Goal: Book appointment/travel/reservation: Book appointment/travel/reservation

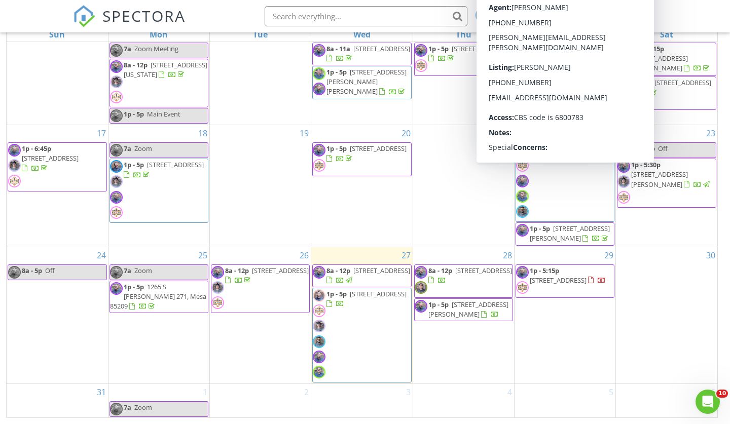
scroll to position [134, 0]
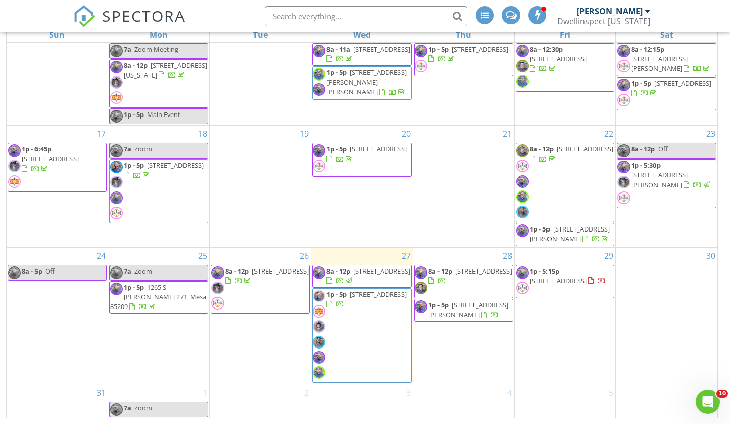
click at [658, 288] on div "30" at bounding box center [666, 316] width 101 height 136
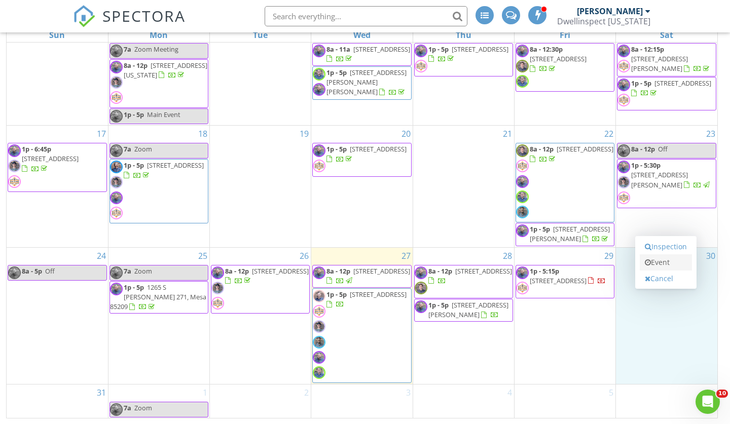
click at [662, 265] on link "Event" at bounding box center [666, 263] width 52 height 16
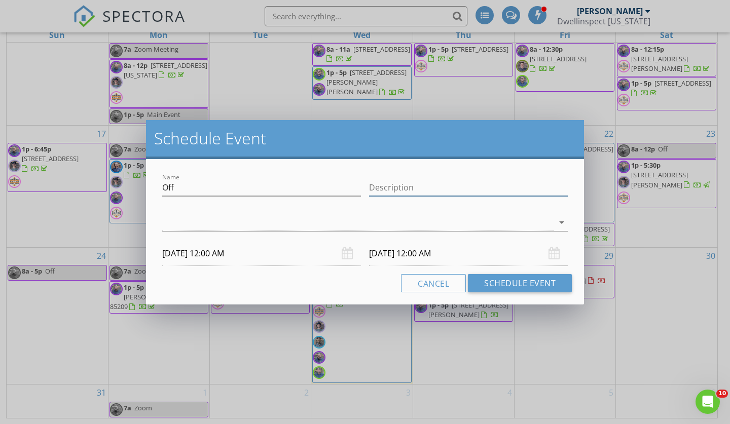
click at [540, 187] on input "Description" at bounding box center [468, 187] width 199 height 17
type input "not available"
click at [555, 219] on div "arrow_drop_down" at bounding box center [561, 222] width 14 height 12
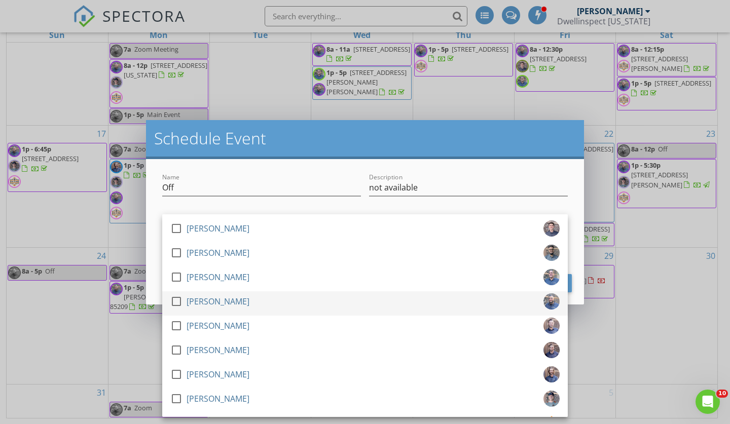
click at [298, 301] on div "check_box_outline_blank [PERSON_NAME]" at bounding box center [364, 304] width 389 height 20
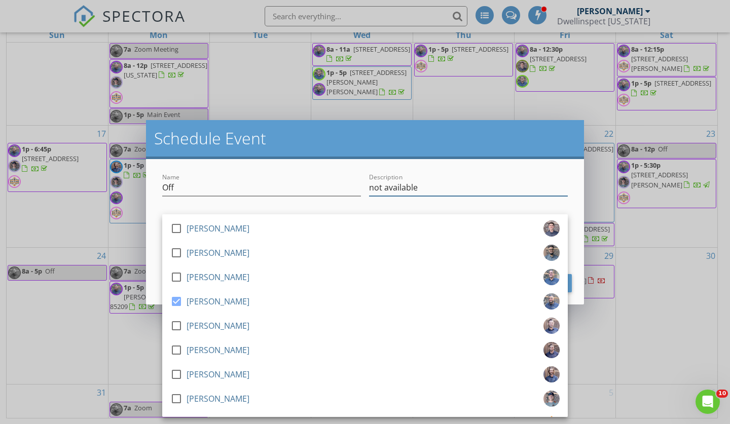
click at [461, 182] on input "not available" at bounding box center [468, 187] width 199 height 17
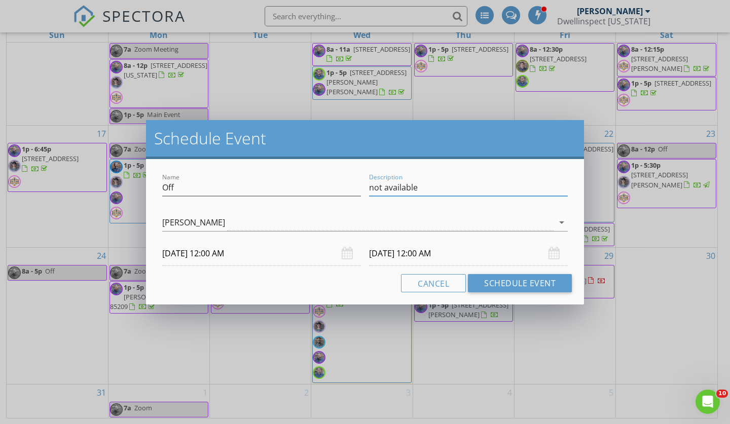
drag, startPoint x: 461, startPoint y: 182, endPoint x: 215, endPoint y: 255, distance: 256.4
click at [215, 255] on input "[DATE] 12:00 AM" at bounding box center [261, 253] width 199 height 25
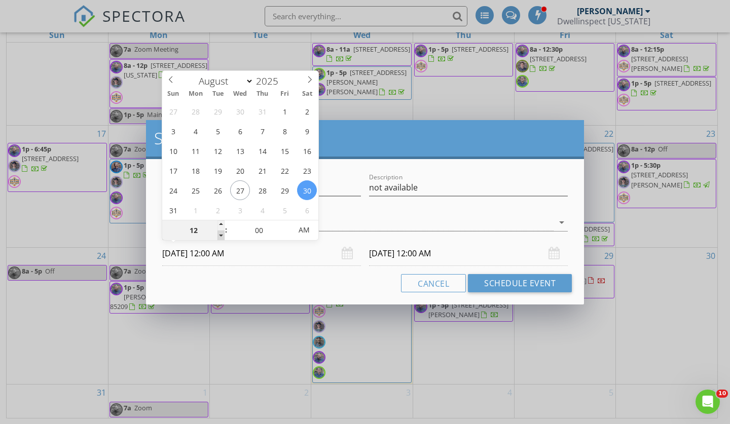
type input "11"
type input "[DATE] 11:00 PM"
click at [221, 234] on span at bounding box center [221, 236] width 7 height 10
type input "10"
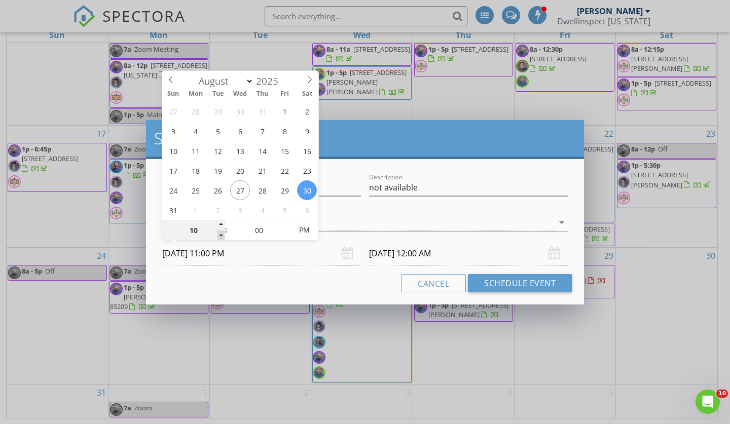
type input "[DATE] 10:00 PM"
type input "09"
type input "[DATE] 9:00 PM"
click at [221, 234] on span at bounding box center [221, 236] width 7 height 10
type input "[DATE] 9:00 PM"
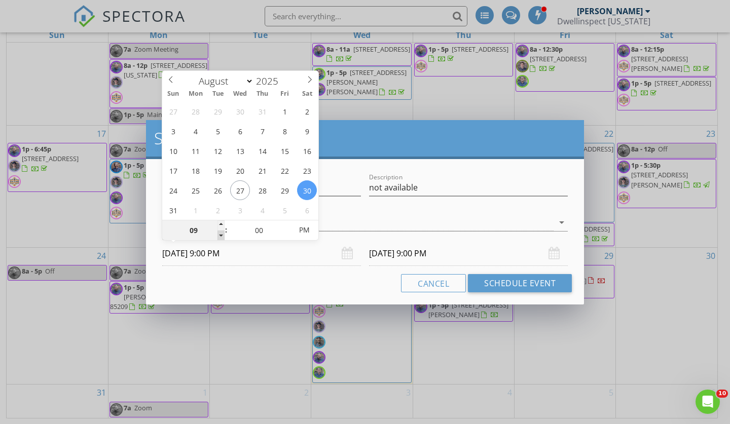
type input "08"
type input "[DATE] 8:00 PM"
click at [221, 234] on span at bounding box center [221, 236] width 7 height 10
type input "[DATE] 8:00 PM"
click at [230, 254] on input "[DATE] 8:00 PM" at bounding box center [261, 253] width 199 height 25
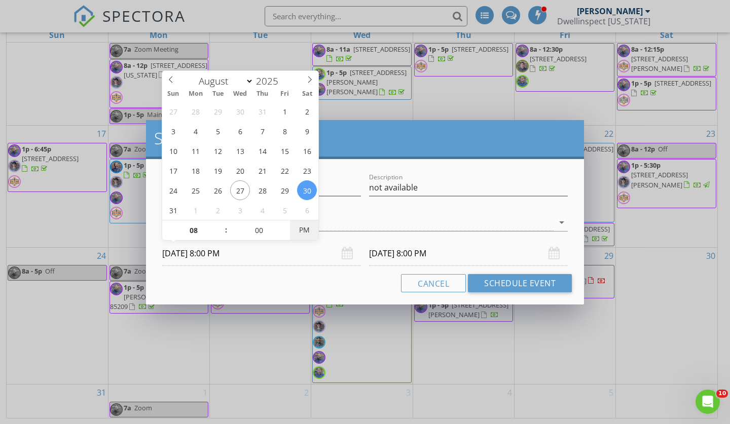
type input "[DATE] 8:00 AM"
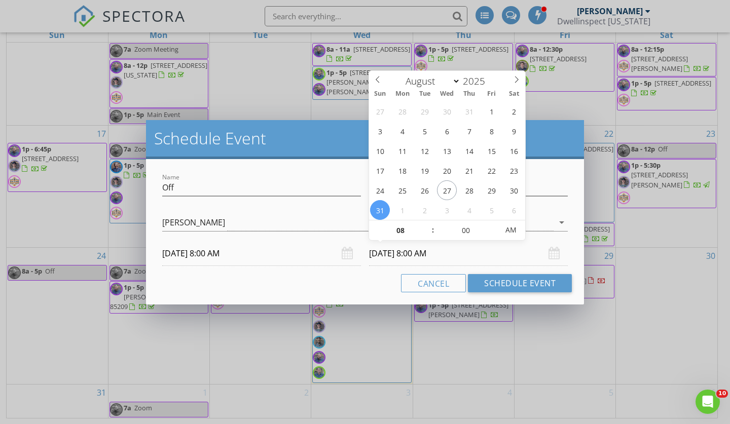
click at [389, 255] on input "[DATE] 8:00 AM" at bounding box center [468, 253] width 199 height 25
type input "[DATE] 8:00 AM"
type input "07"
type input "[DATE] 7:00 AM"
click at [427, 232] on span at bounding box center [427, 236] width 7 height 10
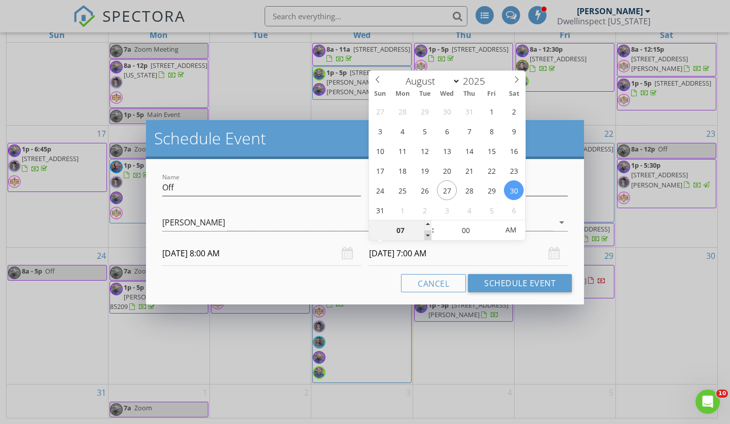
type input "06"
type input "[DATE] 6:00 AM"
click at [427, 232] on span at bounding box center [427, 236] width 7 height 10
type input "05"
click at [427, 232] on span at bounding box center [427, 236] width 7 height 10
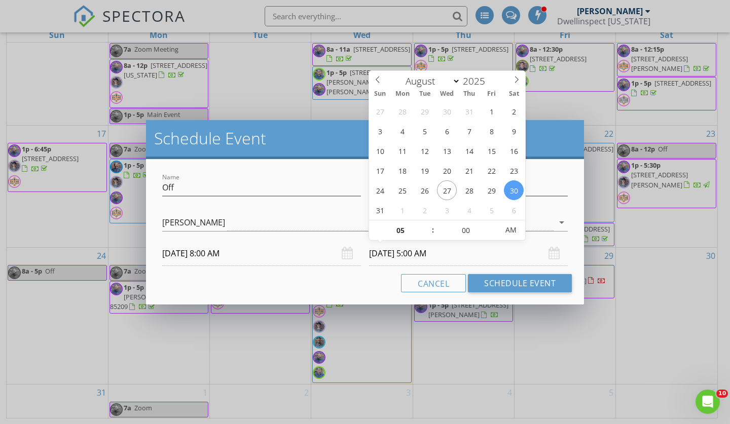
click at [441, 255] on input "[DATE] 5:00 AM" at bounding box center [468, 253] width 199 height 25
type input "[DATE] 5:00 PM"
click at [338, 274] on div "Cancel Schedule Event" at bounding box center [365, 283] width 414 height 18
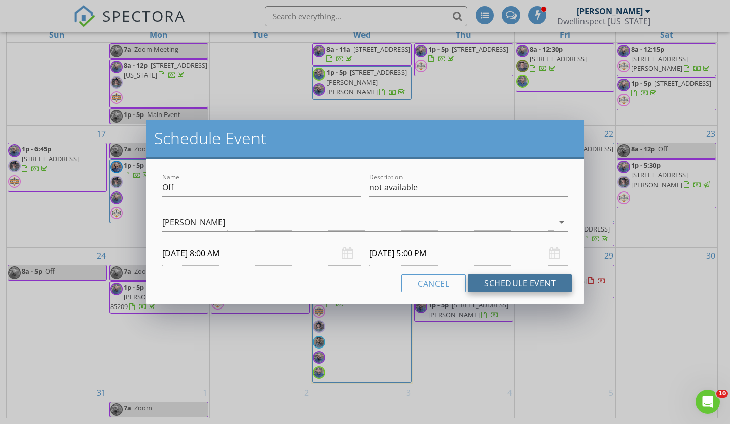
click at [510, 281] on button "Schedule Event" at bounding box center [520, 283] width 104 height 18
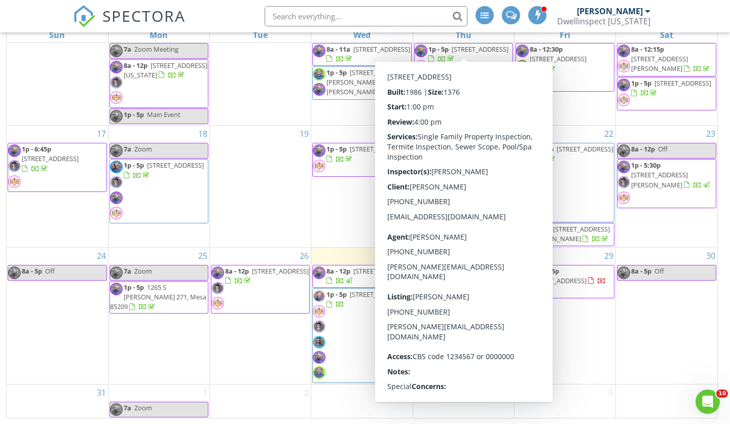
scroll to position [245, 0]
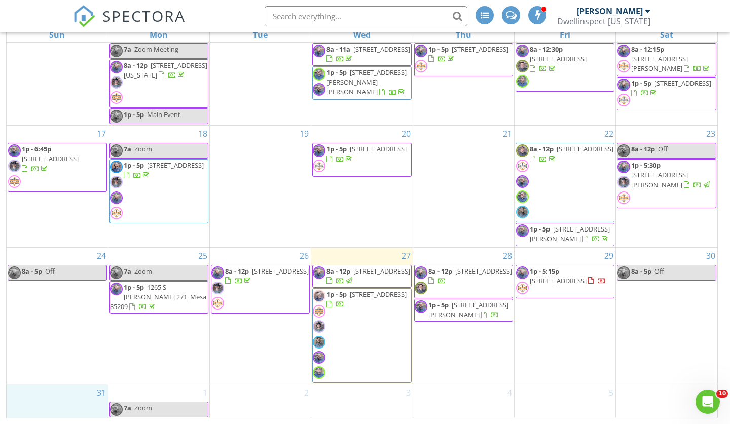
click at [47, 396] on div "31" at bounding box center [57, 402] width 101 height 34
click at [65, 371] on link "Event" at bounding box center [56, 371] width 52 height 16
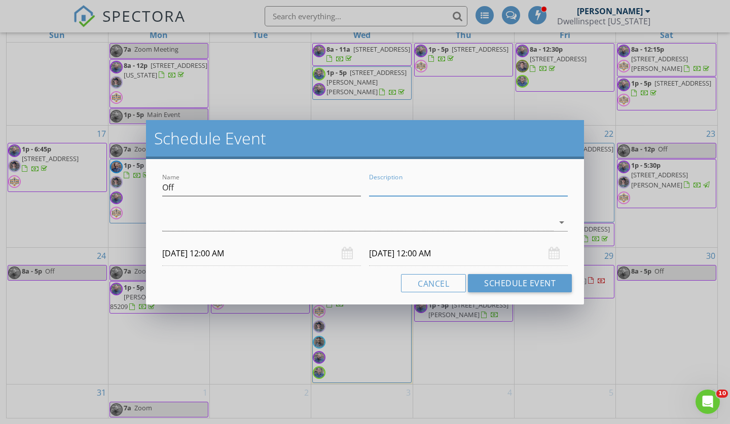
click at [500, 191] on input "Description" at bounding box center [468, 187] width 199 height 17
type input "not available"
click at [411, 205] on div at bounding box center [468, 203] width 199 height 6
click at [562, 224] on icon "arrow_drop_down" at bounding box center [562, 222] width 12 height 12
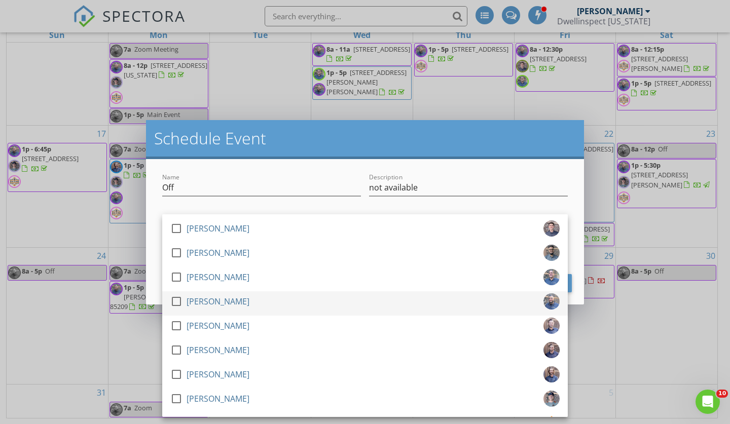
click at [433, 296] on div "check_box_outline_blank [PERSON_NAME]" at bounding box center [364, 304] width 389 height 20
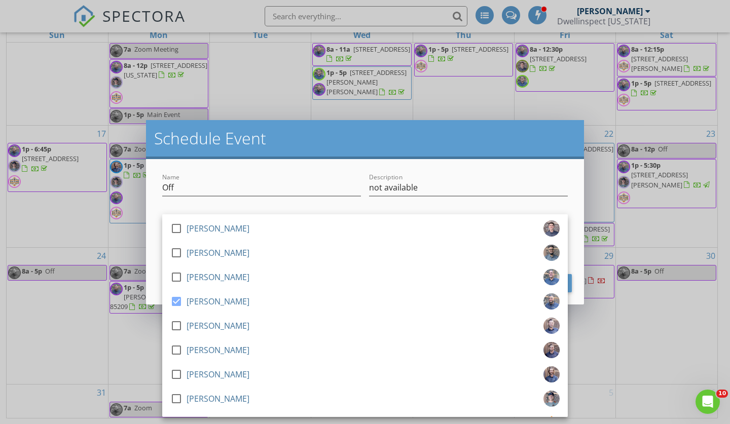
click at [130, 335] on div "Schedule Event Name Off Description not available check_box_outline_blank [PERS…" at bounding box center [365, 212] width 730 height 424
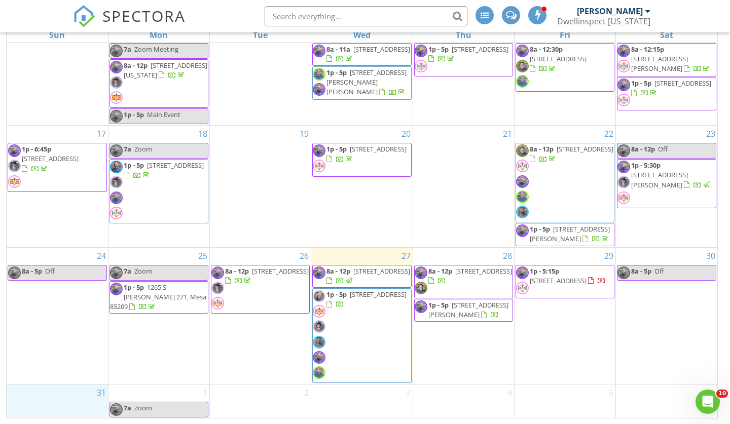
click at [67, 403] on div "31" at bounding box center [57, 402] width 101 height 34
click at [79, 375] on link "Event" at bounding box center [56, 377] width 52 height 16
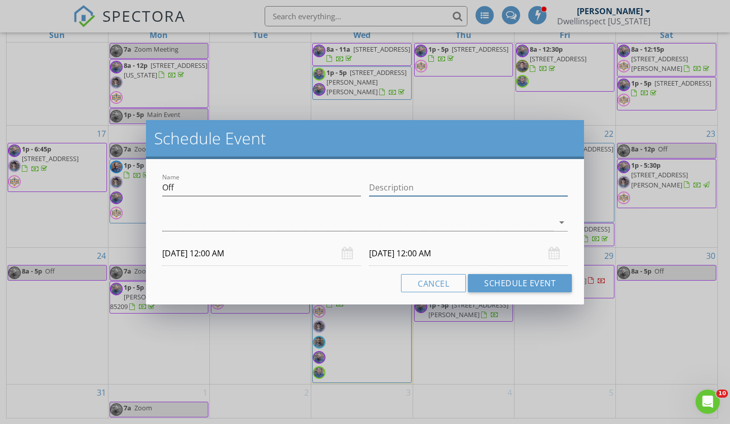
click at [561, 191] on input "Description" at bounding box center [468, 187] width 199 height 17
type input "not available"
click at [544, 221] on div at bounding box center [357, 222] width 391 height 17
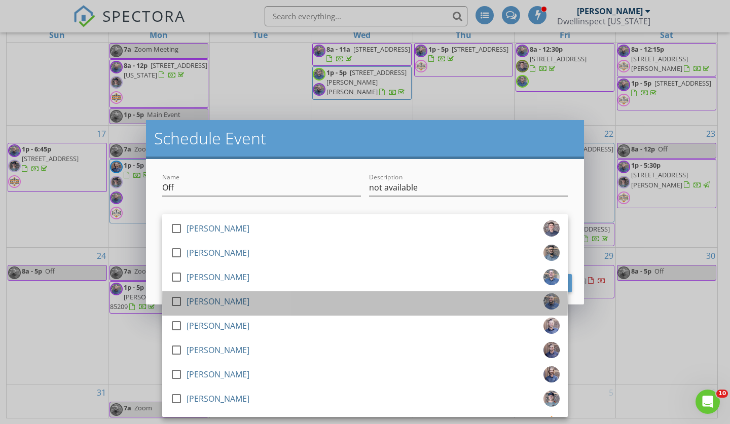
click at [437, 307] on div "check_box_outline_blank [PERSON_NAME]" at bounding box center [364, 304] width 389 height 20
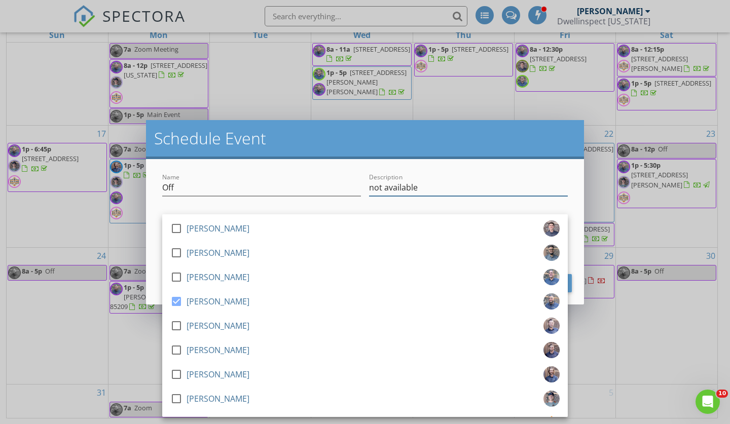
click at [488, 185] on input "not available" at bounding box center [468, 187] width 199 height 17
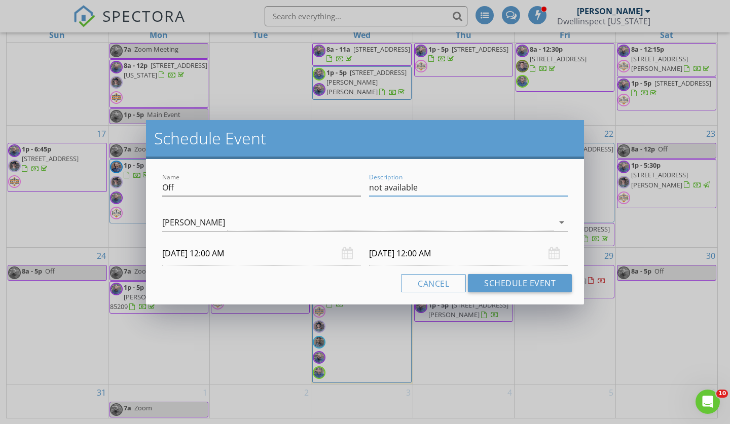
click at [212, 254] on input "[DATE] 12:00 AM" at bounding box center [261, 253] width 199 height 25
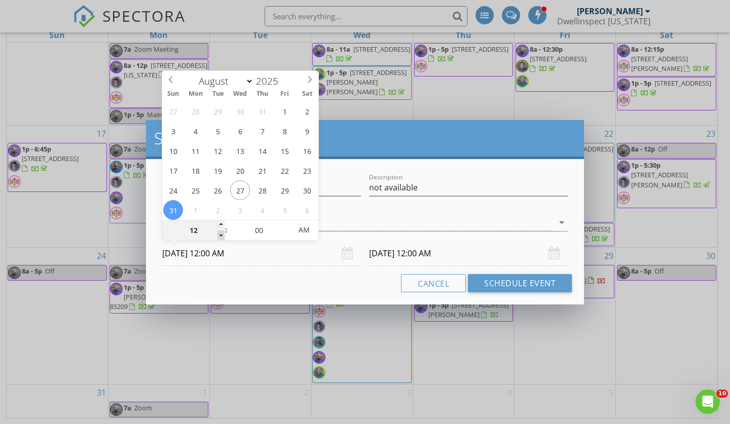
type input "11"
type input "[DATE] 11:00 PM"
click at [222, 237] on span at bounding box center [221, 236] width 7 height 10
type input "10"
type input "[DATE] 10:00 PM"
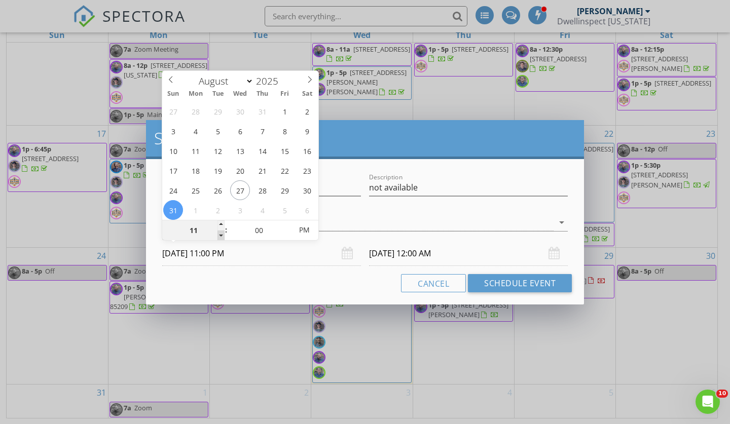
type input "[DATE] 11:00 PM"
click at [222, 237] on span at bounding box center [221, 236] width 7 height 10
type input "09"
type input "[DATE] 9:00 PM"
click at [222, 237] on span at bounding box center [221, 236] width 7 height 10
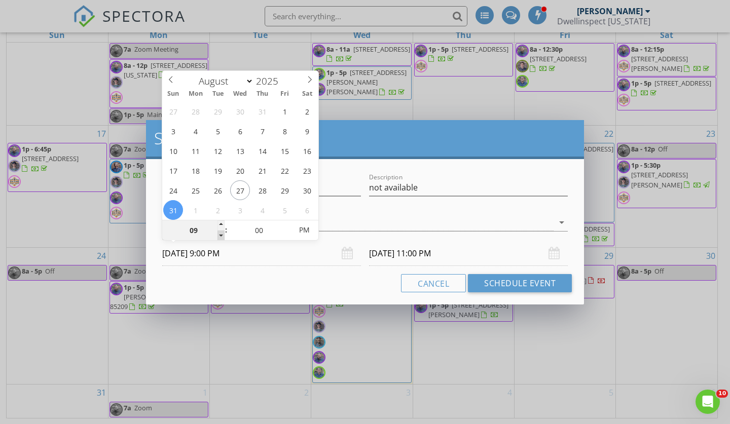
type input "[DATE] 9:00 PM"
type input "08"
type input "[DATE] 8:00 PM"
click at [222, 237] on span at bounding box center [221, 236] width 7 height 10
type input "[DATE] 8:00 PM"
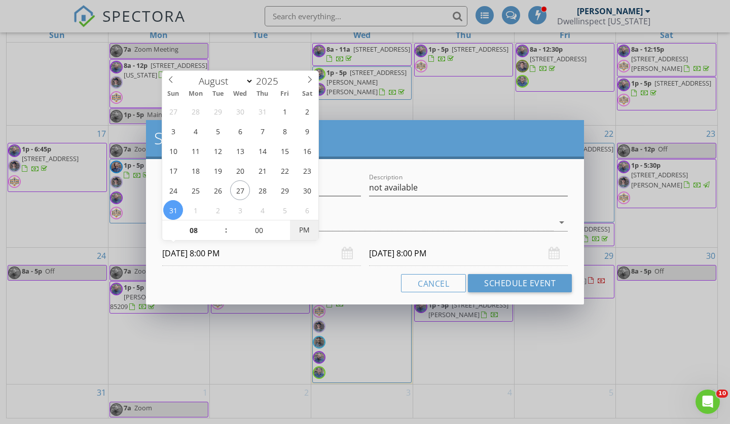
type input "[DATE] 8:00 AM"
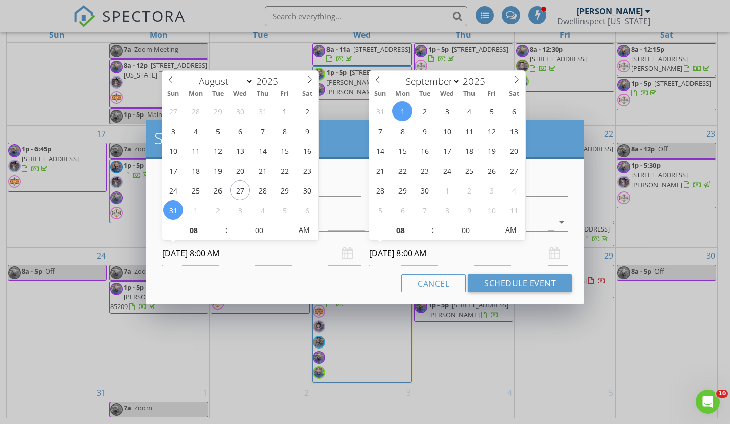
click at [385, 254] on input "[DATE] 8:00 AM" at bounding box center [468, 253] width 199 height 25
select select "7"
type input "[DATE] 8:00 AM"
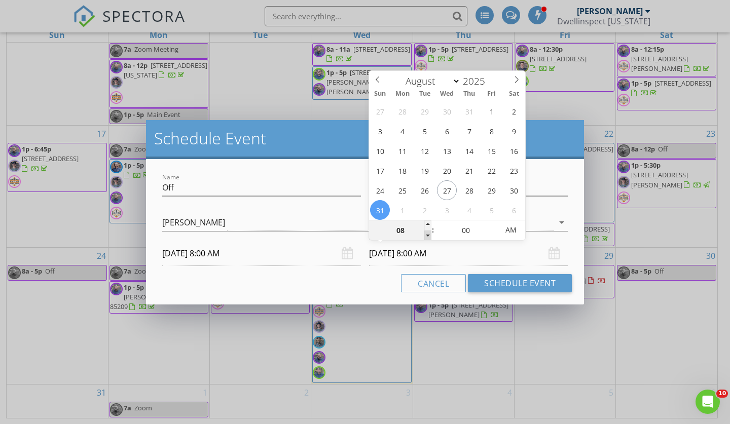
type input "07"
type input "[DATE] 7:00 AM"
click at [429, 234] on span at bounding box center [427, 236] width 7 height 10
type input "06"
type input "[DATE] 6:00 AM"
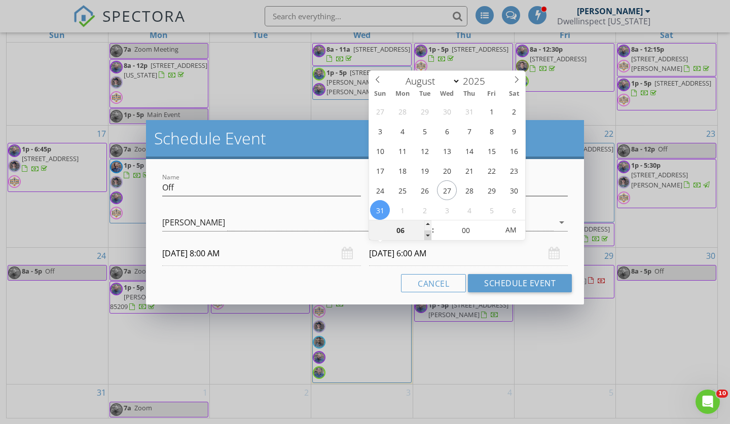
click at [429, 234] on span at bounding box center [427, 236] width 7 height 10
type input "05"
click at [429, 234] on span at bounding box center [427, 236] width 7 height 10
type input "[DATE] 5:00 PM"
click at [500, 255] on input "[DATE] 5:00 PM" at bounding box center [468, 253] width 199 height 25
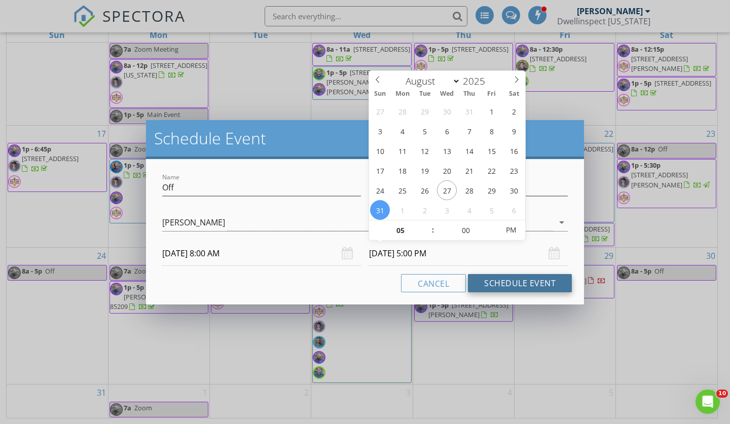
click at [505, 277] on button "Schedule Event" at bounding box center [520, 283] width 104 height 18
